Goal: Transaction & Acquisition: Purchase product/service

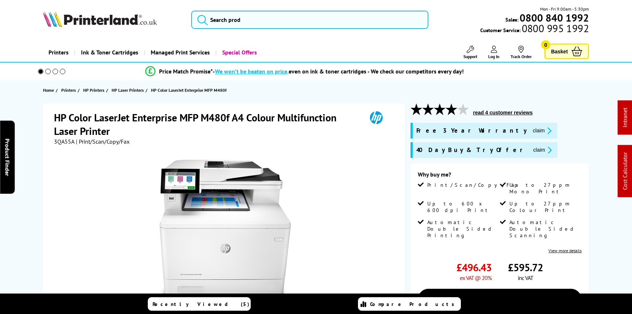
click at [101, 20] on img at bounding box center [100, 19] width 114 height 16
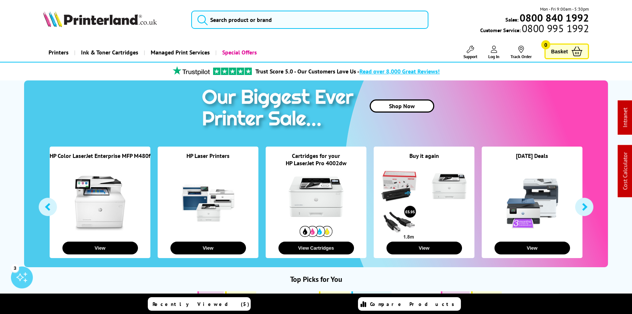
click at [374, 71] on span "Read over 8,000 Great Reviews!" at bounding box center [400, 71] width 80 height 7
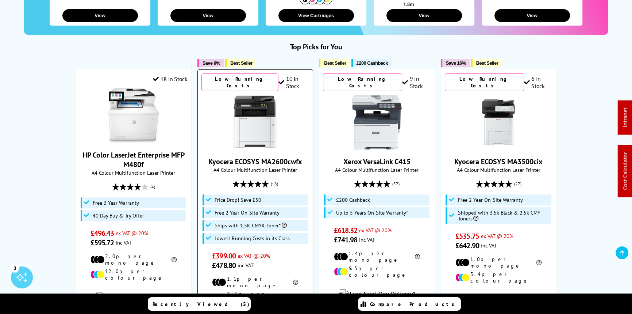
scroll to position [265, 0]
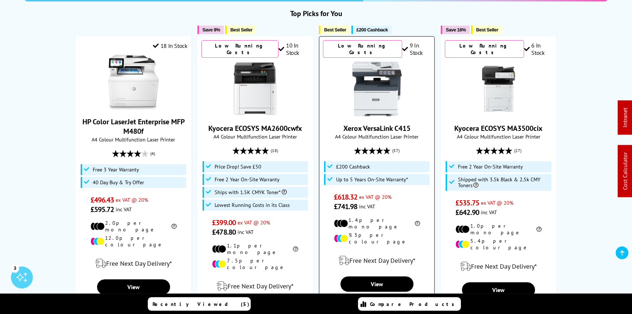
click at [371, 88] on img at bounding box center [377, 88] width 55 height 55
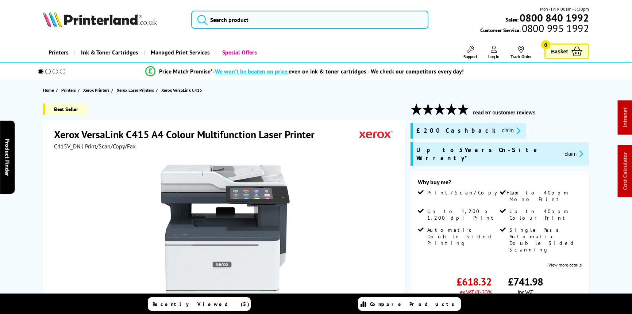
click at [66, 145] on span "C415V_DN" at bounding box center [67, 145] width 27 height 7
